Goal: Task Accomplishment & Management: Manage account settings

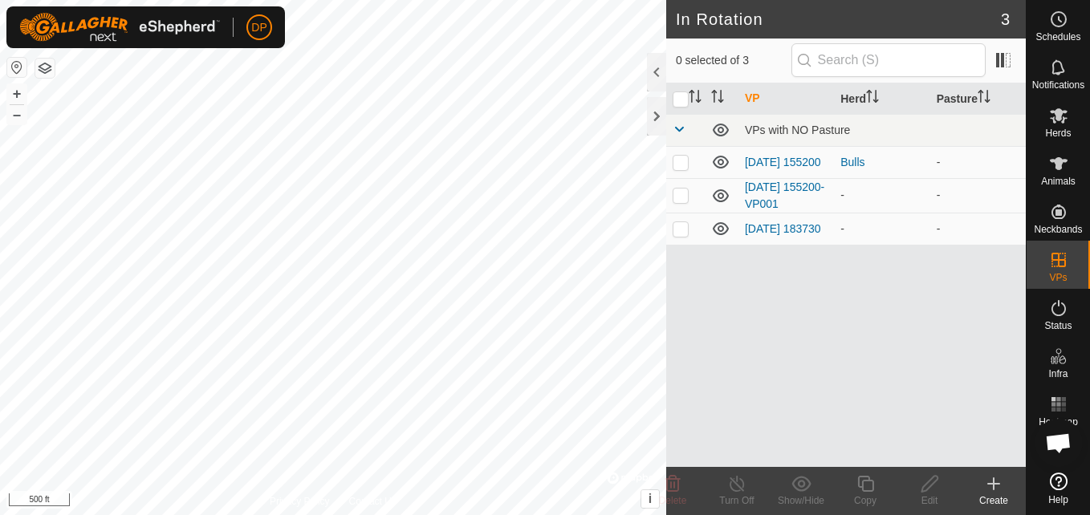
scroll to position [912, 0]
click at [676, 230] on p-checkbox at bounding box center [681, 228] width 16 height 13
checkbox input "true"
click at [694, 120] on td at bounding box center [685, 130] width 39 height 32
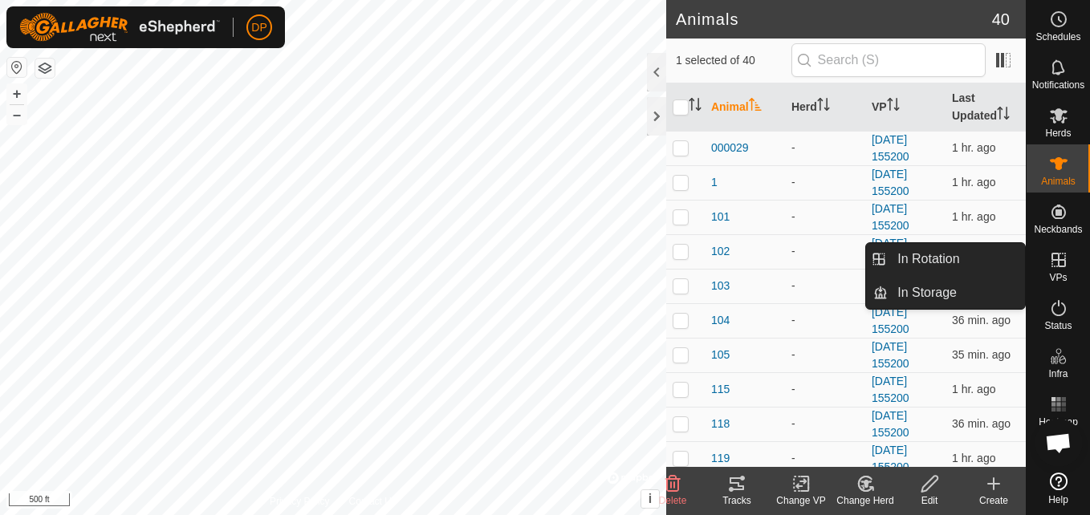
click at [1061, 253] on icon at bounding box center [1058, 259] width 19 height 19
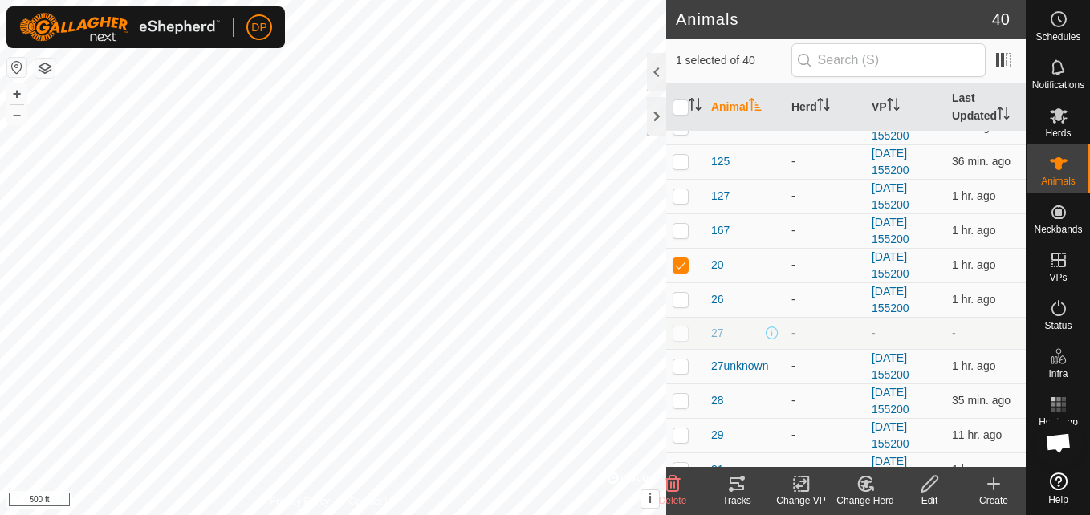
scroll to position [496, 0]
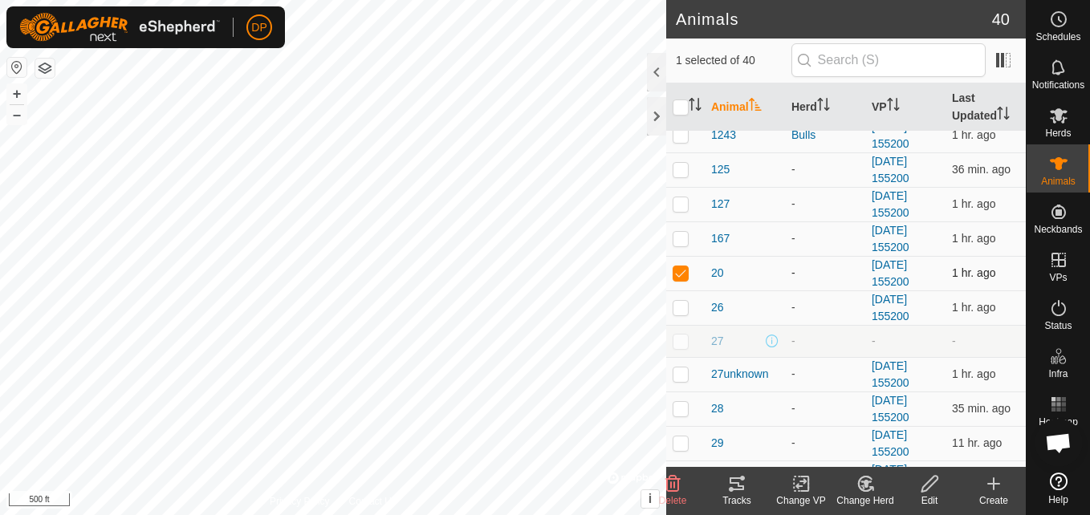
click at [852, 272] on div "-" at bounding box center [825, 273] width 67 height 17
click at [657, 63] on div at bounding box center [656, 72] width 19 height 39
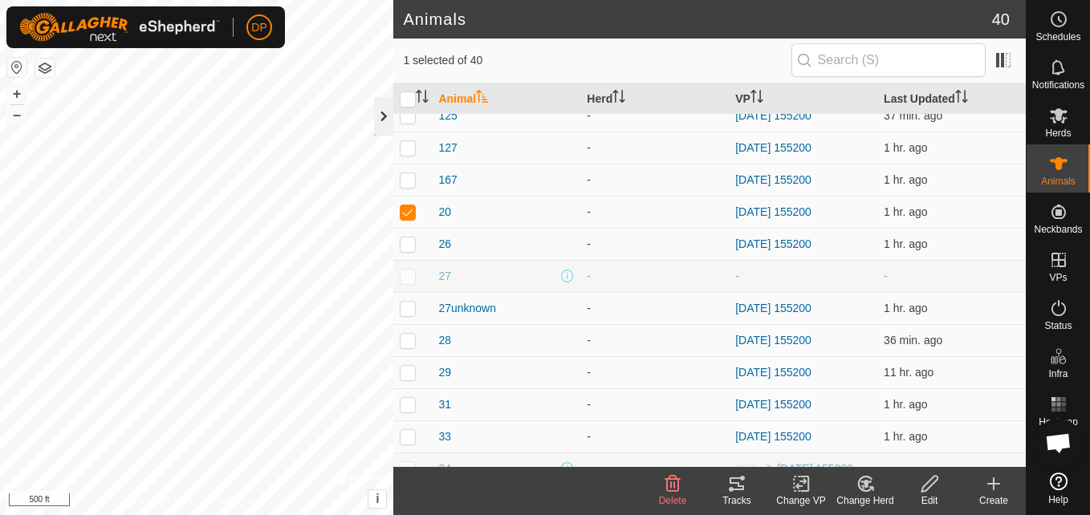
click at [381, 111] on div at bounding box center [383, 116] width 19 height 39
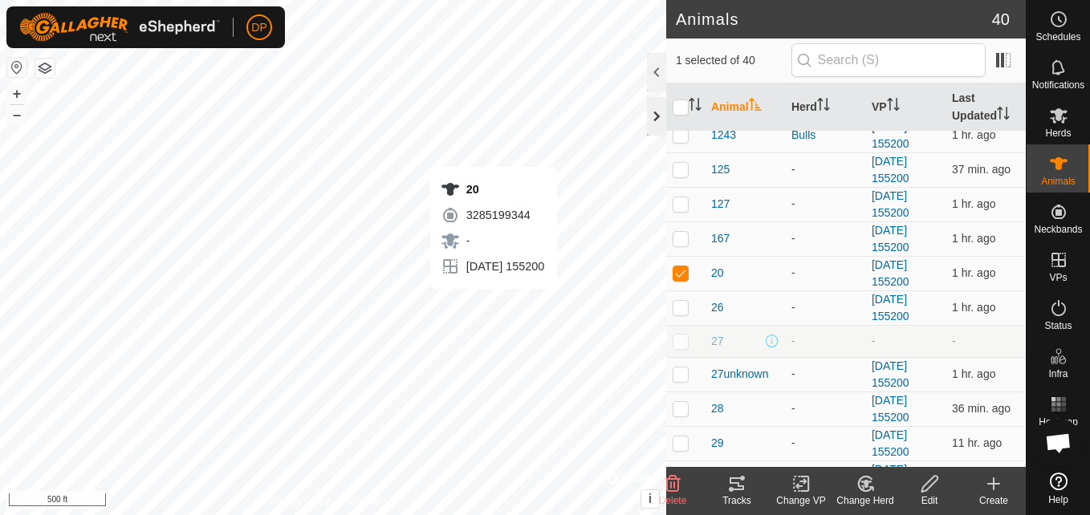
checkbox input "false"
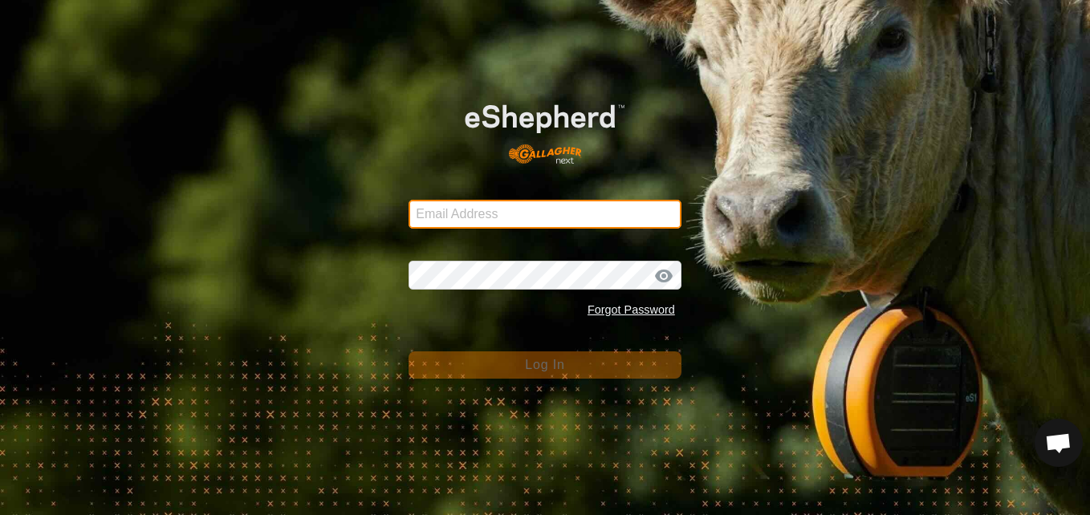
type input "[EMAIL_ADDRESS][DOMAIN_NAME]"
